Goal: Entertainment & Leisure: Consume media (video, audio)

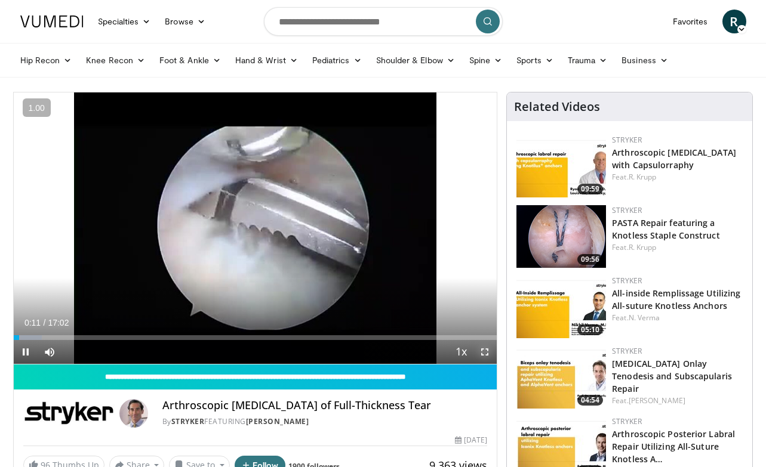
click at [485, 353] on span "Video Player" at bounding box center [485, 352] width 24 height 24
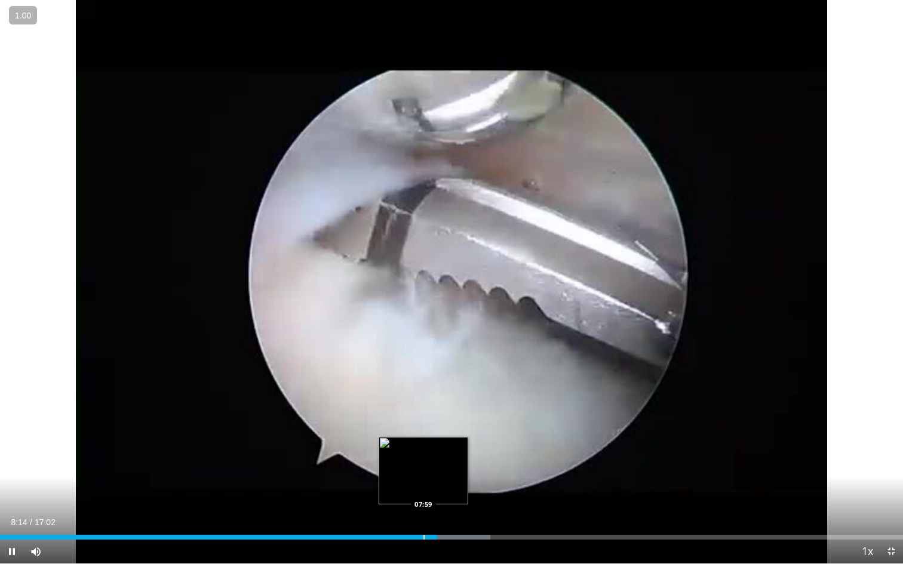
click at [423, 467] on div "Progress Bar" at bounding box center [423, 537] width 1 height 5
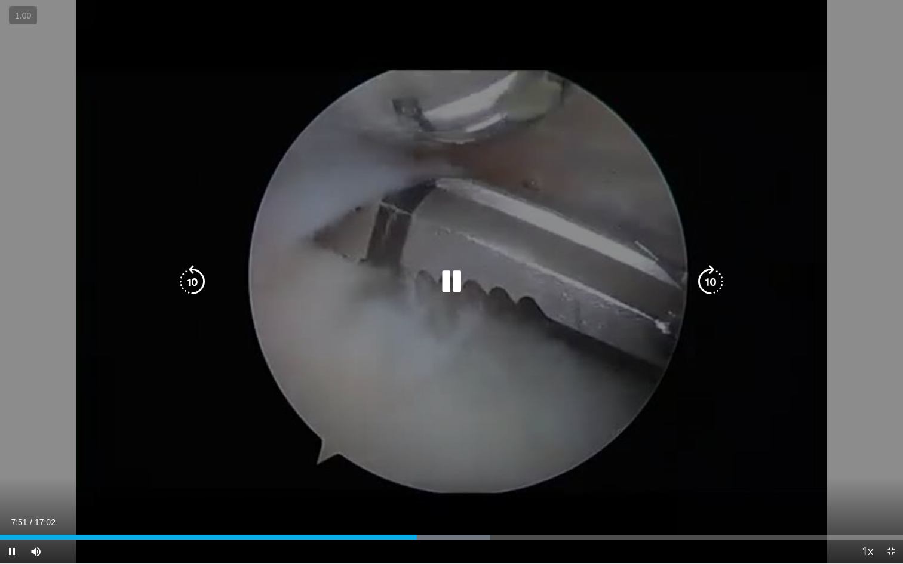
click at [662, 408] on div "20 seconds Tap to unmute" at bounding box center [451, 282] width 903 height 564
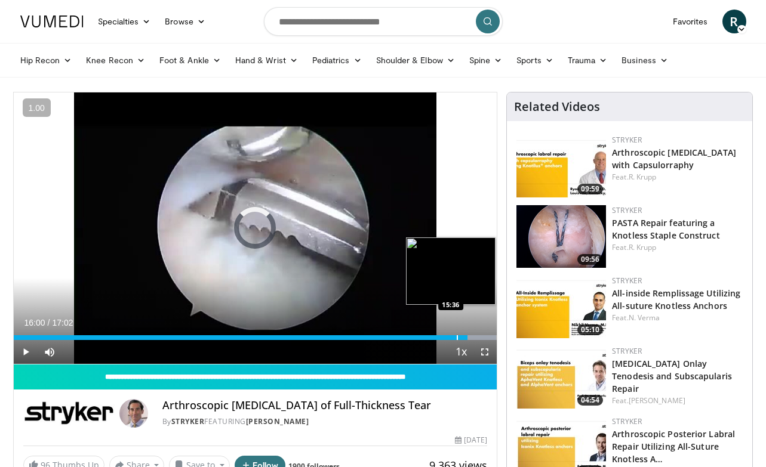
click at [457, 336] on div "Progress Bar" at bounding box center [457, 338] width 1 height 5
click at [452, 336] on div "Progress Bar" at bounding box center [452, 338] width 1 height 5
click at [457, 338] on div "Progress Bar" at bounding box center [457, 338] width 1 height 5
click at [460, 338] on div "Progress Bar" at bounding box center [460, 338] width 1 height 5
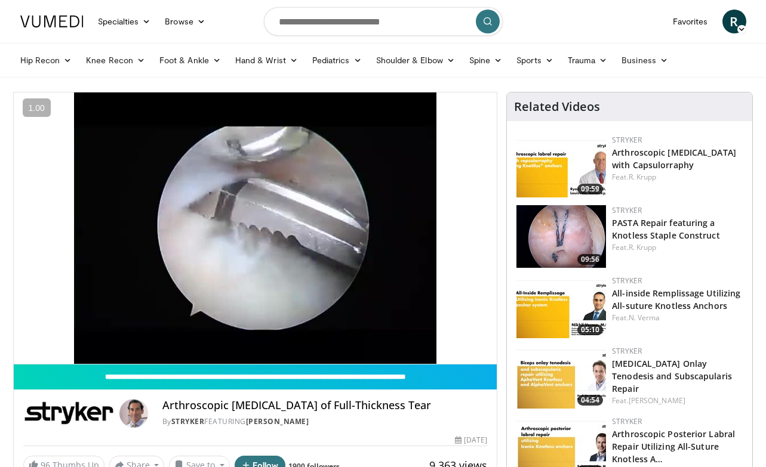
click at [456, 338] on div "20 seconds Tap to unmute" at bounding box center [256, 229] width 484 height 272
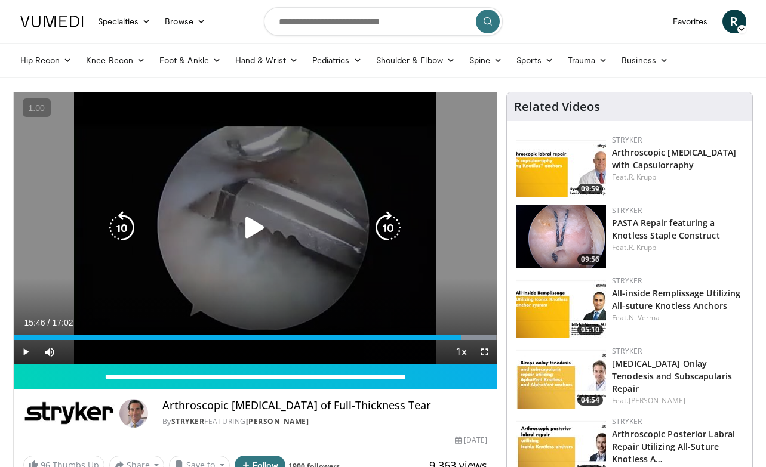
click at [324, 247] on div "20 seconds Tap to unmute" at bounding box center [256, 229] width 484 height 272
